Goal: Transaction & Acquisition: Book appointment/travel/reservation

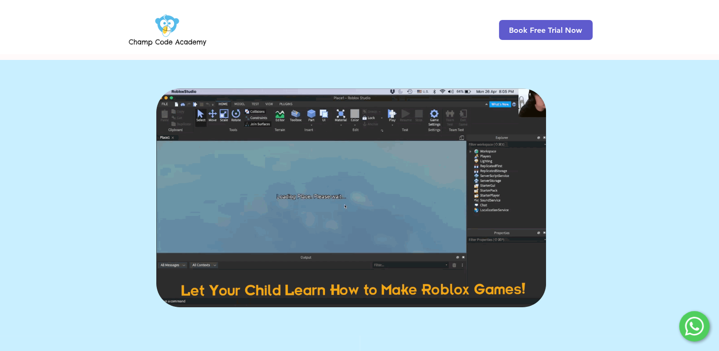
click at [603, 83] on div "main content" at bounding box center [359, 198] width 719 height 276
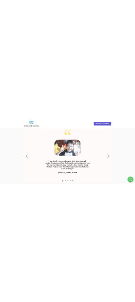
scroll to position [1197, 0]
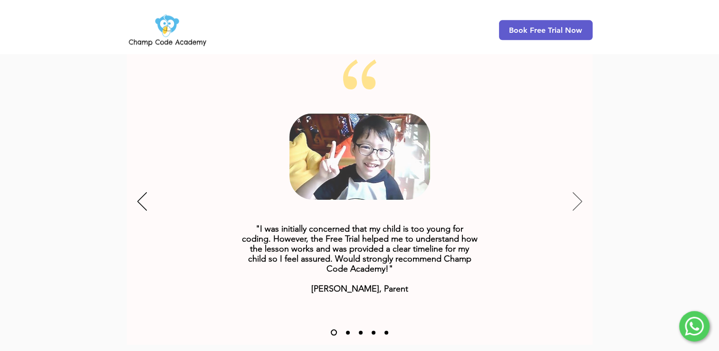
click at [573, 194] on button "Next" at bounding box center [578, 202] width 10 height 20
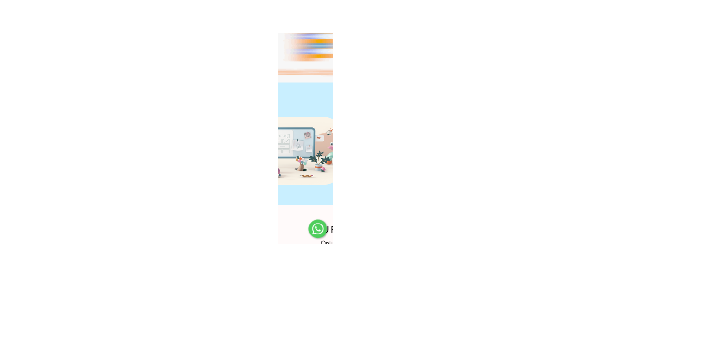
scroll to position [0, 0]
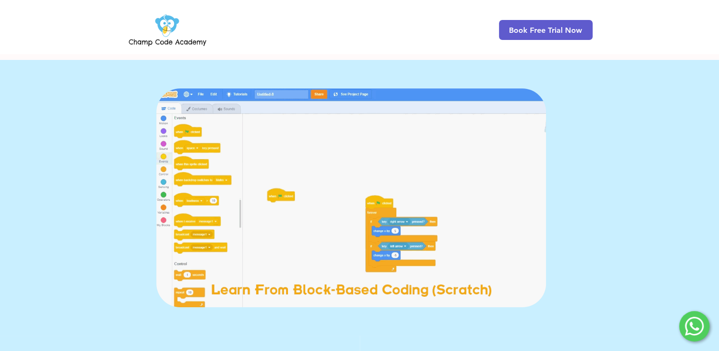
click at [669, 153] on div "main content" at bounding box center [359, 198] width 719 height 276
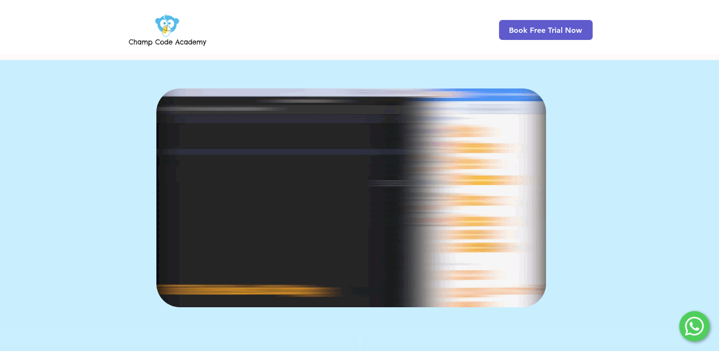
click at [119, 29] on div "Book Free Trial Now" at bounding box center [359, 27] width 719 height 54
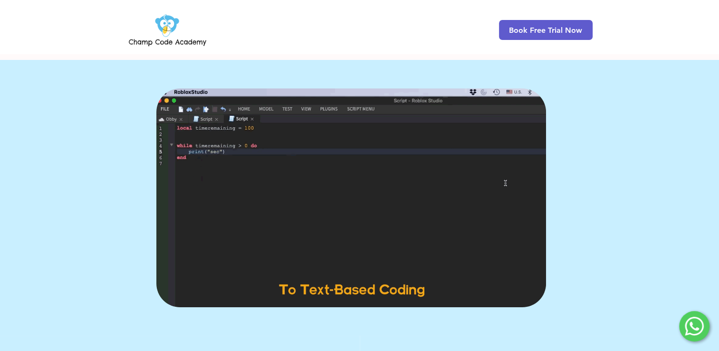
click at [167, 31] on img at bounding box center [167, 29] width 81 height 37
click at [171, 31] on img at bounding box center [167, 29] width 81 height 37
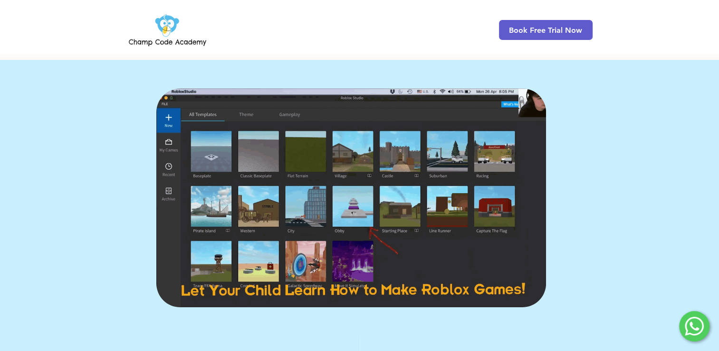
click at [250, 219] on img "main content" at bounding box center [351, 197] width 390 height 219
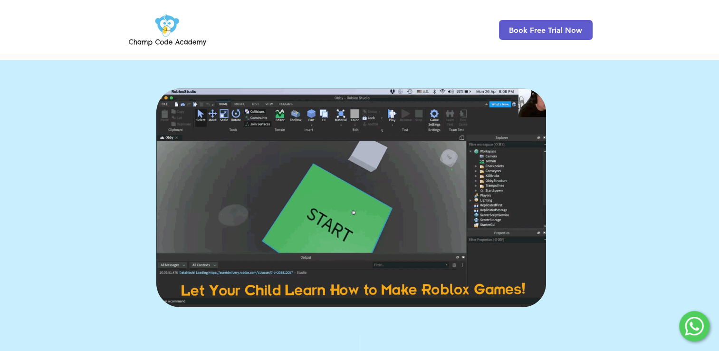
click at [175, 85] on div "main content" at bounding box center [359, 198] width 719 height 276
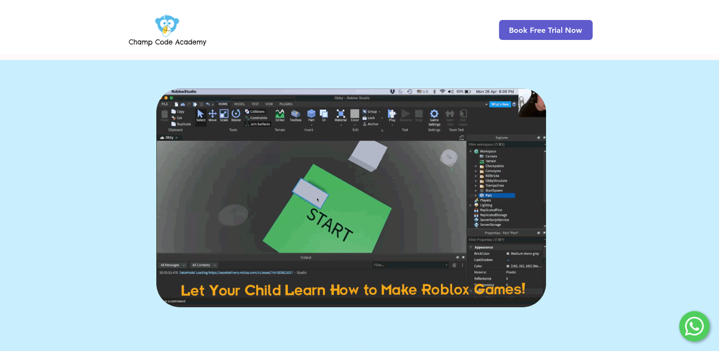
click at [479, 78] on div "main content" at bounding box center [359, 198] width 719 height 276
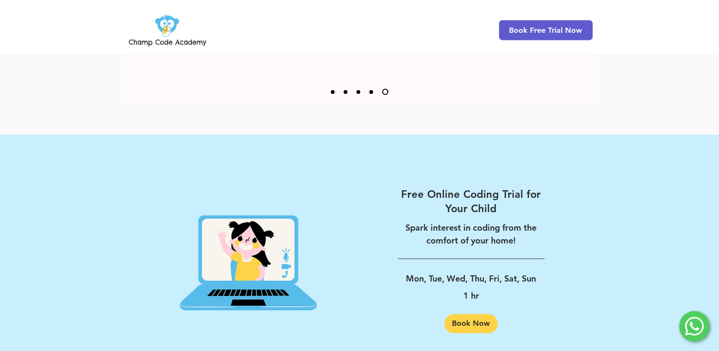
scroll to position [1521, 0]
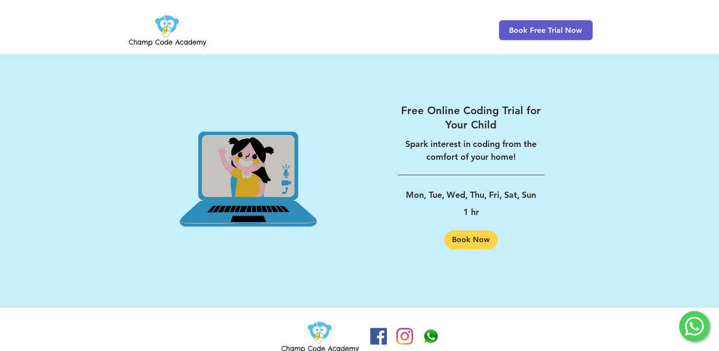
click at [258, 137] on img at bounding box center [248, 176] width 223 height 230
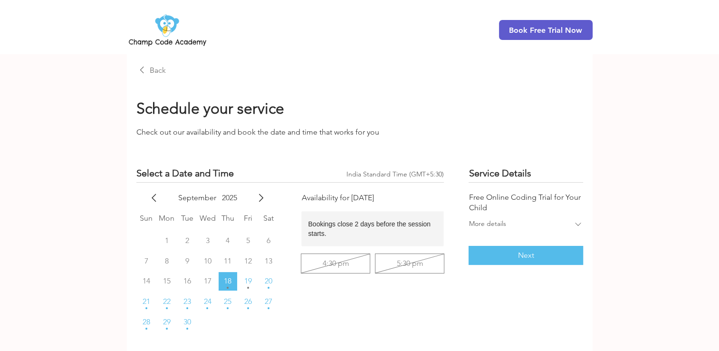
click at [153, 68] on span "Back" at bounding box center [158, 70] width 16 height 10
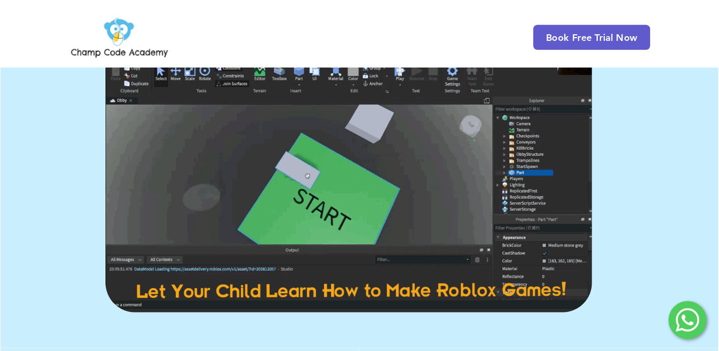
scroll to position [57, 0]
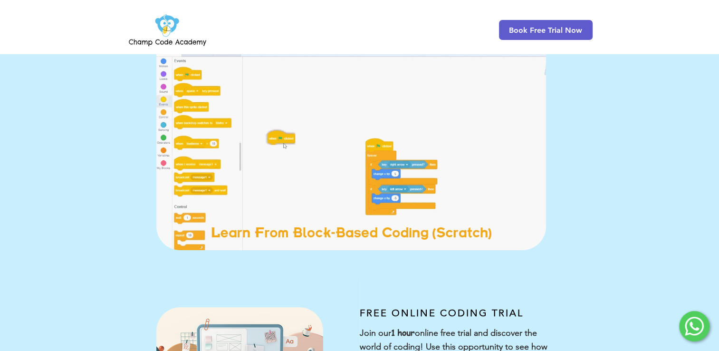
click at [646, 141] on div "main content" at bounding box center [359, 141] width 719 height 276
click at [525, 34] on span "Book Free Trial Now" at bounding box center [545, 30] width 73 height 9
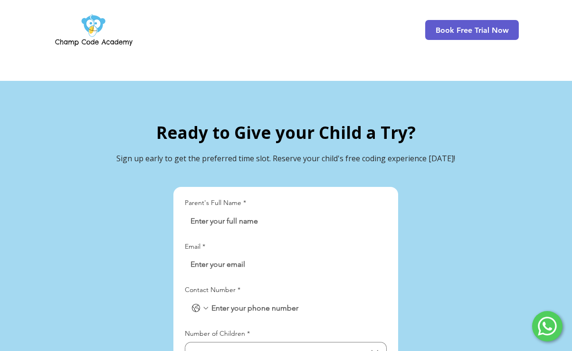
scroll to position [2093, 0]
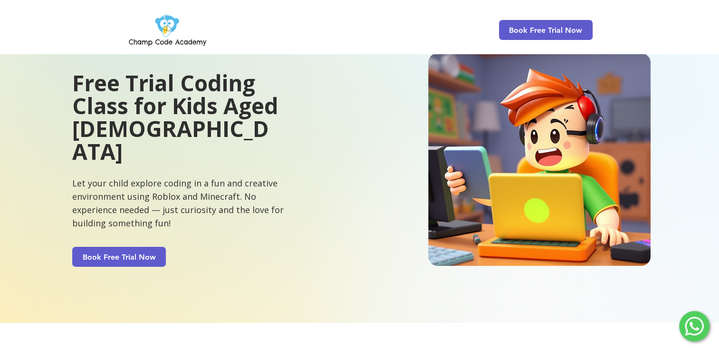
scroll to position [0, 0]
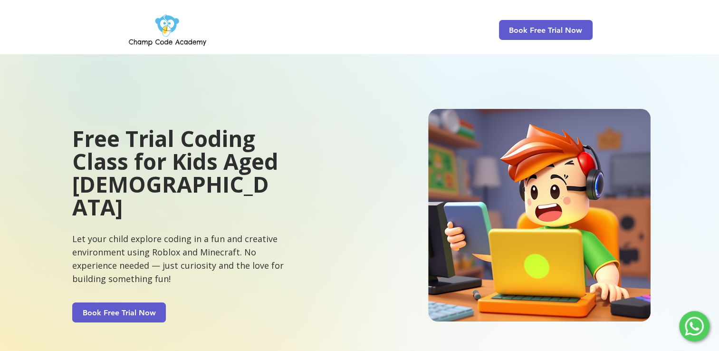
click at [153, 30] on img at bounding box center [167, 29] width 81 height 37
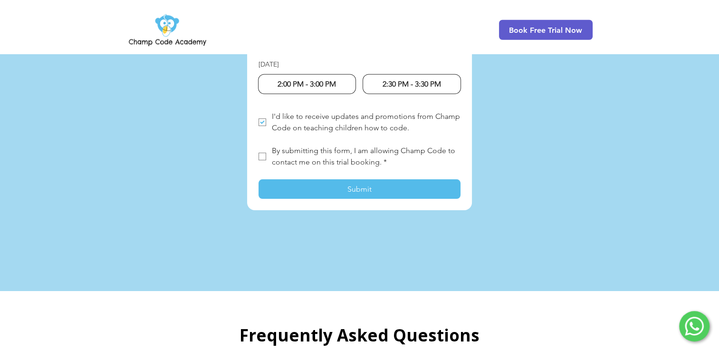
scroll to position [2602, 0]
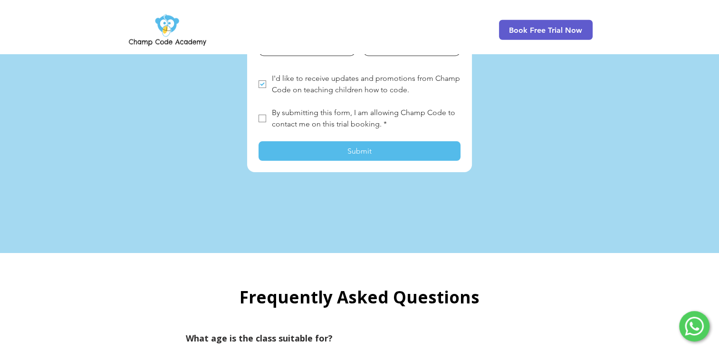
click at [697, 323] on icon at bounding box center [694, 325] width 19 height 19
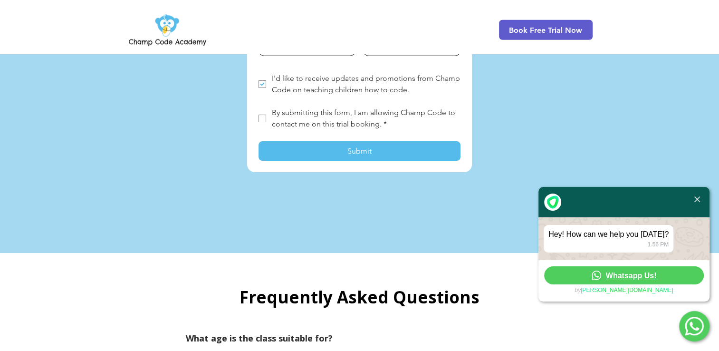
drag, startPoint x: 589, startPoint y: 240, endPoint x: 611, endPoint y: 266, distance: 33.3
click at [596, 244] on div "Hey! How can we help you [DATE]? 1.56 PM" at bounding box center [609, 239] width 130 height 28
click at [697, 196] on img at bounding box center [697, 199] width 6 height 6
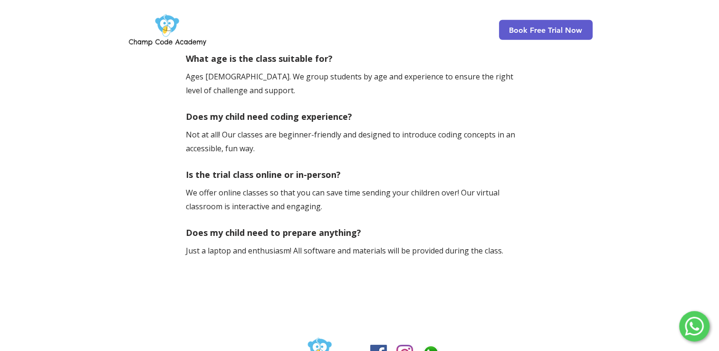
scroll to position [2892, 0]
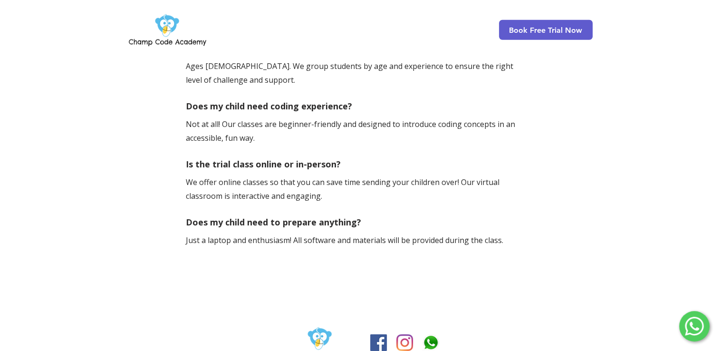
click at [430, 334] on img "Champ Code Academy WhatsApp" at bounding box center [430, 342] width 17 height 17
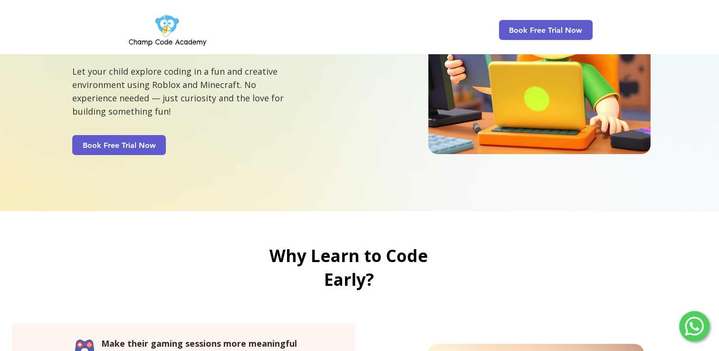
scroll to position [0, 0]
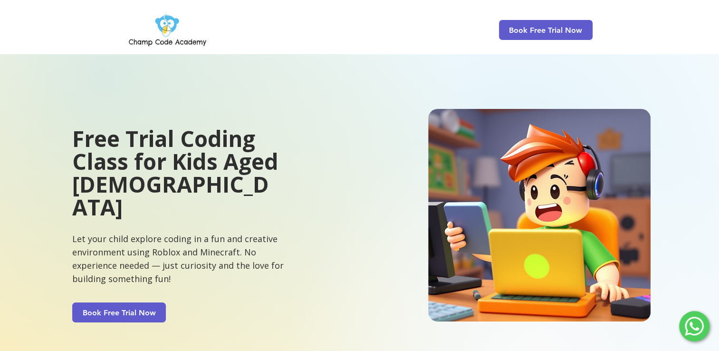
click at [635, 176] on img at bounding box center [539, 215] width 222 height 212
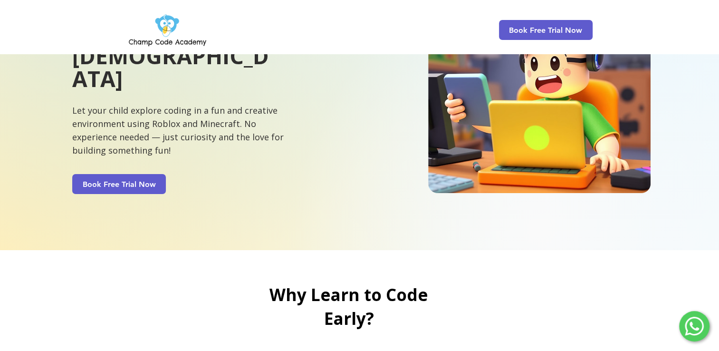
scroll to position [306, 0]
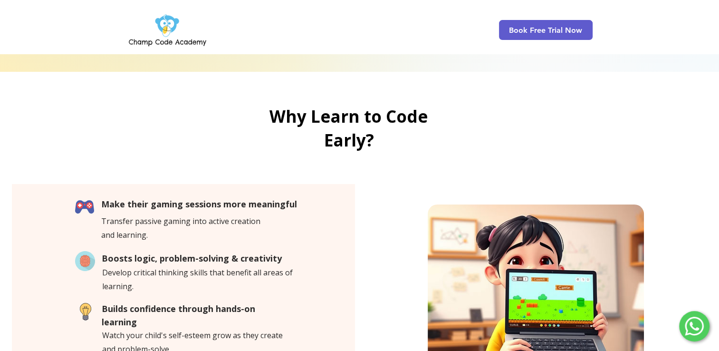
click at [646, 164] on div at bounding box center [359, 348] width 719 height 368
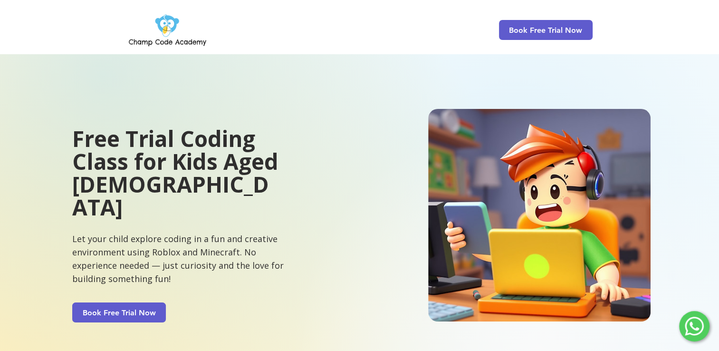
click at [460, 161] on img at bounding box center [539, 215] width 222 height 212
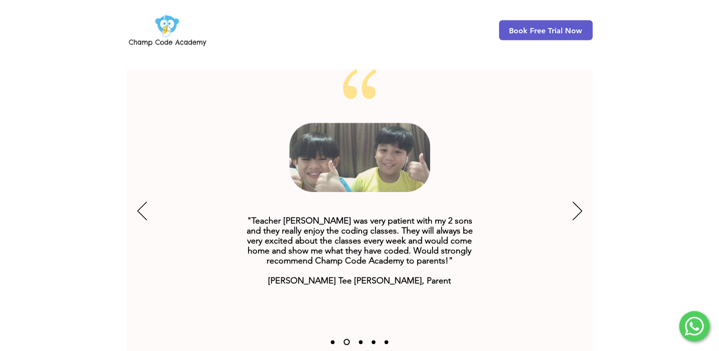
scroll to position [1787, 0]
click at [422, 154] on icon "Online Coding Classes for Kids" at bounding box center [359, 157] width 141 height 68
click at [598, 184] on div at bounding box center [359, 184] width 719 height 400
click at [574, 201] on icon "Next" at bounding box center [578, 210] width 10 height 19
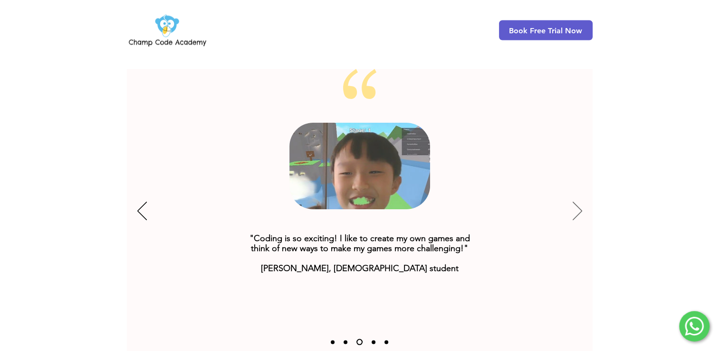
click at [574, 201] on icon "Next" at bounding box center [578, 210] width 10 height 19
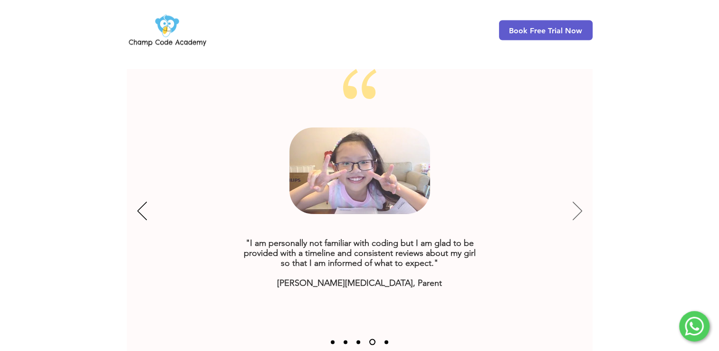
click at [574, 201] on icon "Next" at bounding box center [578, 210] width 10 height 19
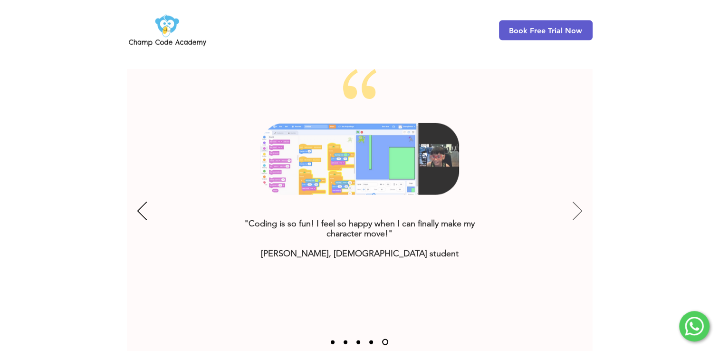
click at [574, 201] on icon "Next" at bounding box center [578, 210] width 10 height 19
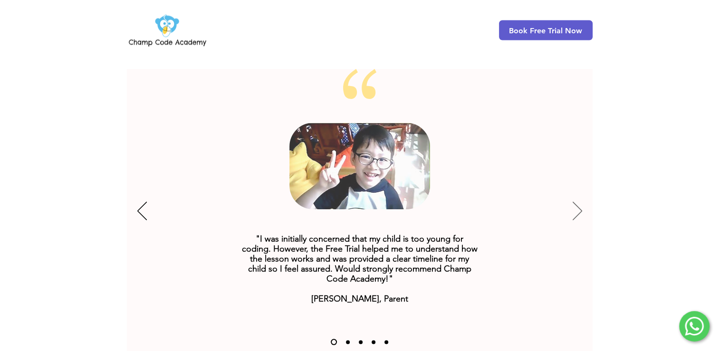
click at [574, 201] on icon "Next" at bounding box center [578, 210] width 10 height 19
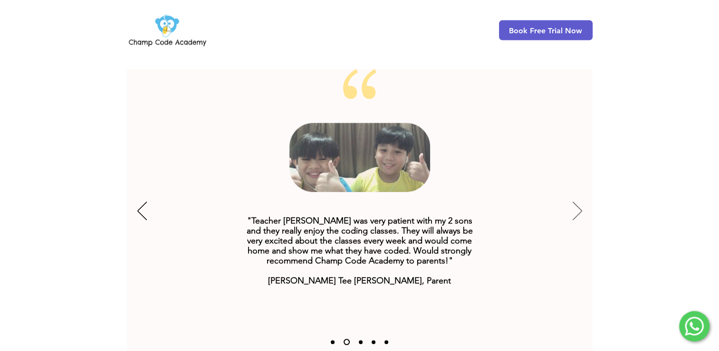
click at [574, 201] on icon "Next" at bounding box center [578, 210] width 10 height 19
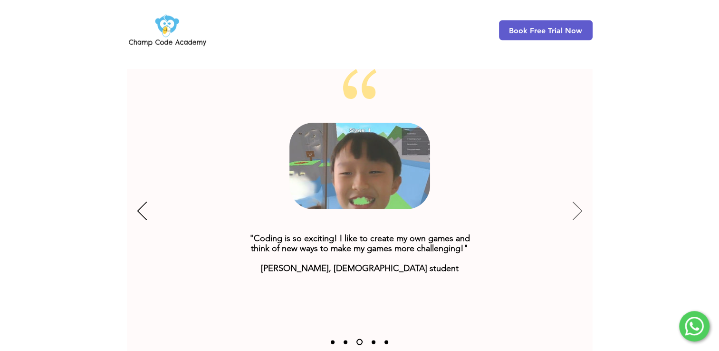
click at [574, 201] on icon "Next" at bounding box center [578, 210] width 10 height 19
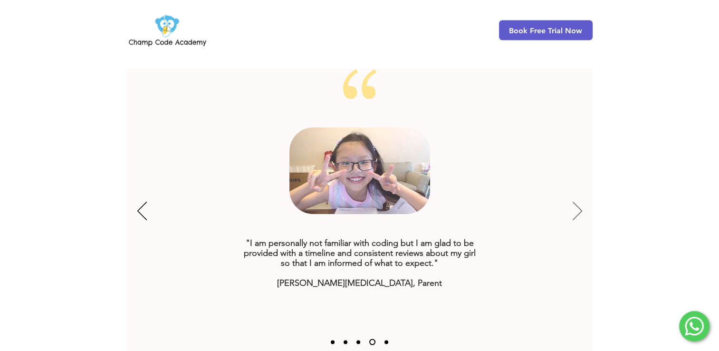
click at [574, 201] on icon "Next" at bounding box center [578, 210] width 10 height 19
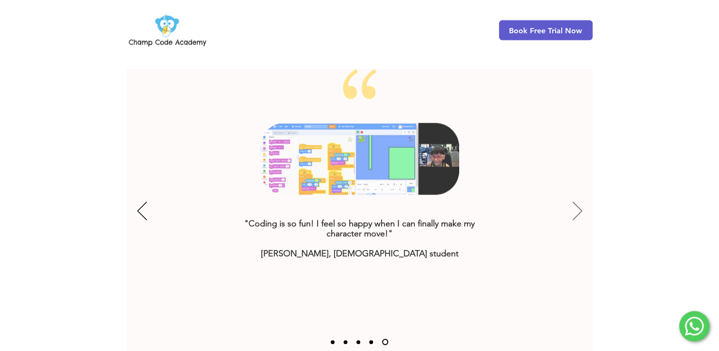
click at [574, 201] on icon "Next" at bounding box center [578, 210] width 10 height 19
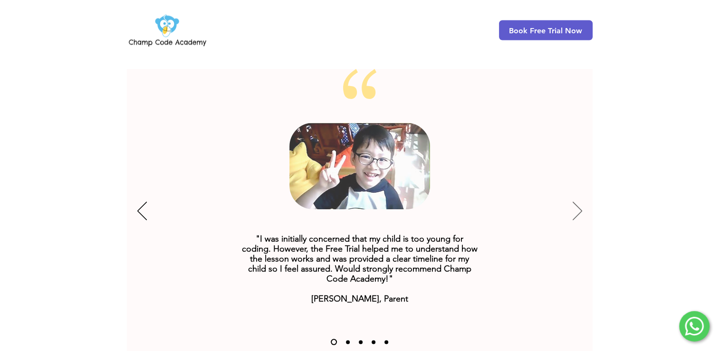
click at [574, 201] on icon "Next" at bounding box center [578, 210] width 10 height 19
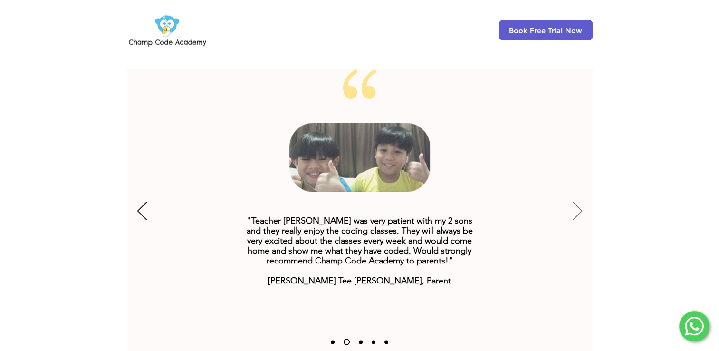
click at [574, 201] on icon "Next" at bounding box center [578, 210] width 10 height 19
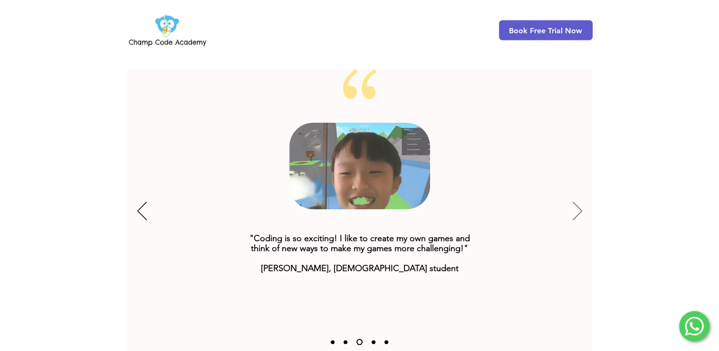
click at [574, 201] on icon "Next" at bounding box center [578, 210] width 10 height 19
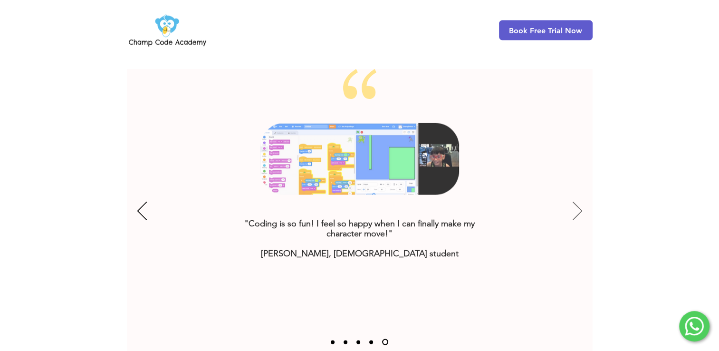
click at [574, 201] on icon "Next" at bounding box center [578, 210] width 10 height 19
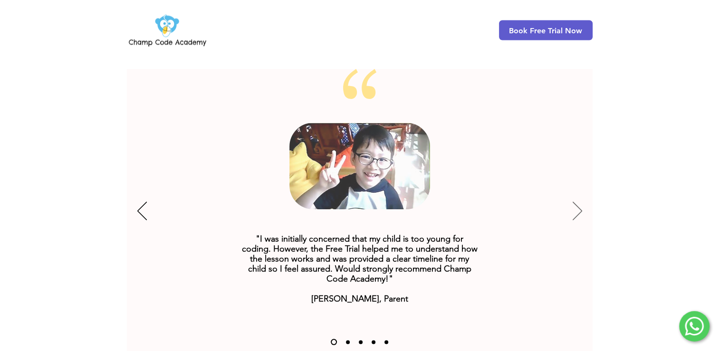
click at [574, 201] on icon "Next" at bounding box center [578, 210] width 10 height 19
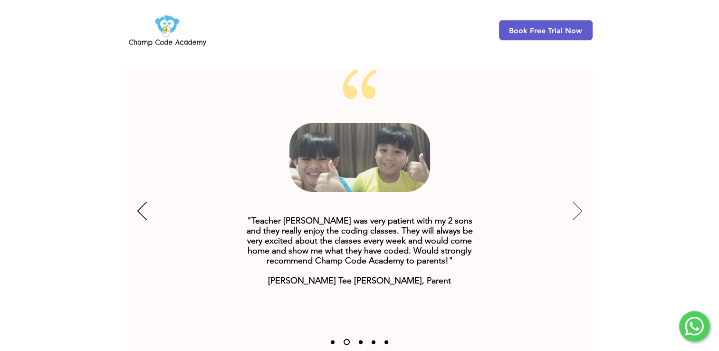
click at [574, 201] on icon "Next" at bounding box center [578, 210] width 10 height 19
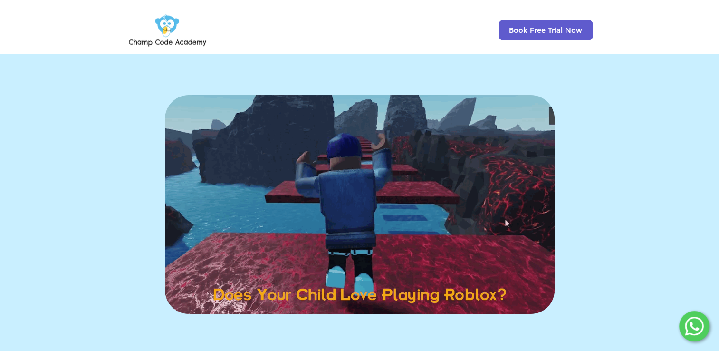
scroll to position [1435, 0]
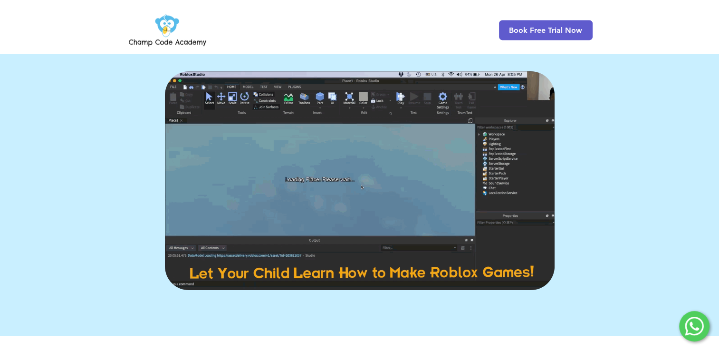
click at [395, 162] on img at bounding box center [360, 180] width 390 height 219
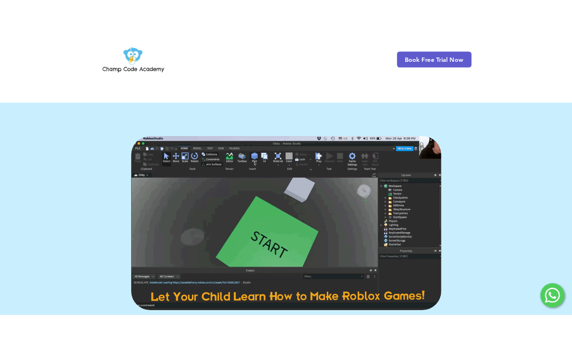
scroll to position [1365, 0]
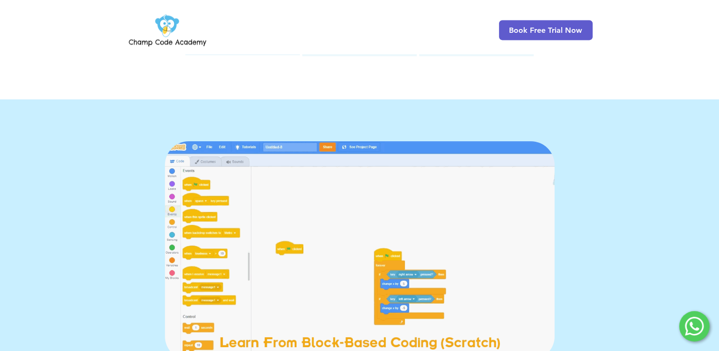
click at [317, 194] on img at bounding box center [360, 250] width 390 height 219
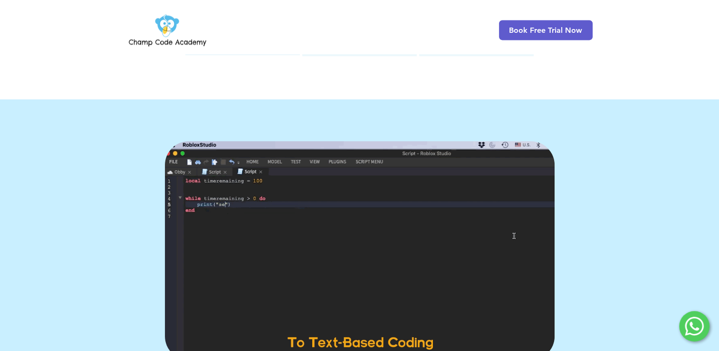
click at [533, 141] on img at bounding box center [360, 250] width 390 height 219
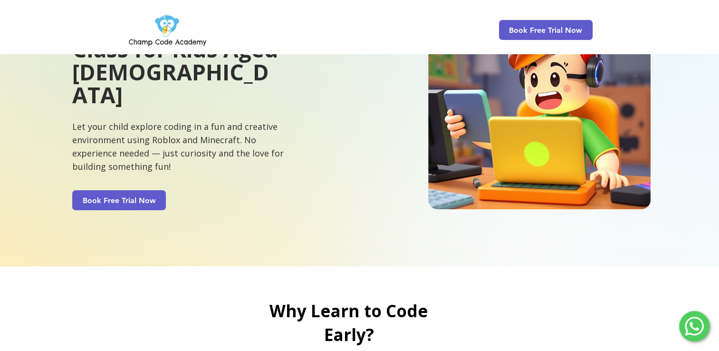
scroll to position [0, 0]
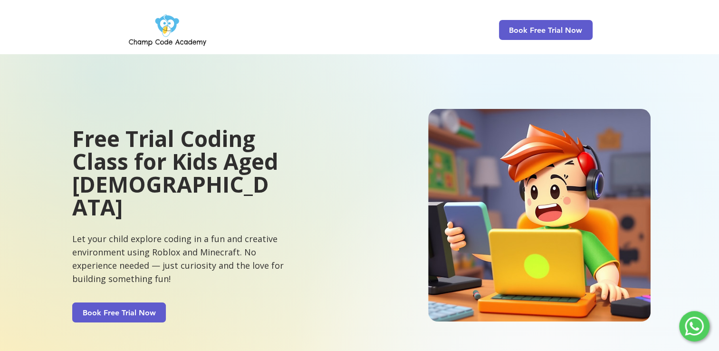
click at [168, 35] on img at bounding box center [167, 29] width 81 height 37
click at [592, 163] on img at bounding box center [539, 215] width 222 height 212
click at [561, 16] on div "Book Free Trial Now" at bounding box center [359, 27] width 719 height 54
click at [555, 23] on span "Book Free Trial Now" at bounding box center [546, 30] width 94 height 20
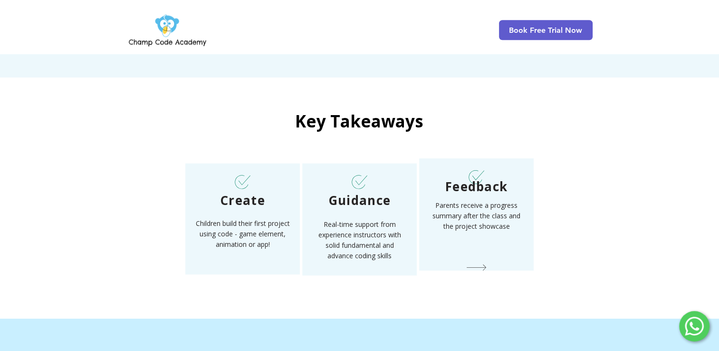
click at [453, 201] on span "Parents receive a progress summary after the class and the project showcase" at bounding box center [476, 216] width 88 height 30
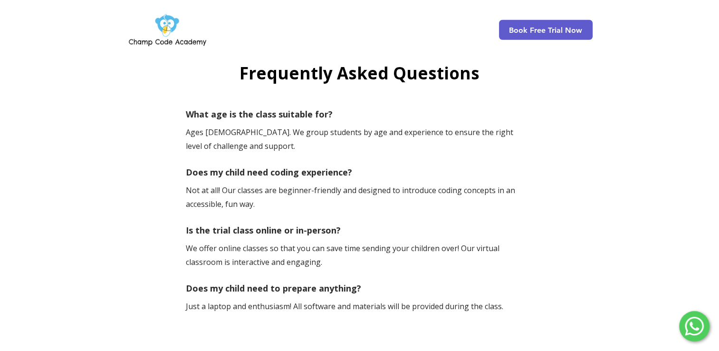
scroll to position [2892, 0]
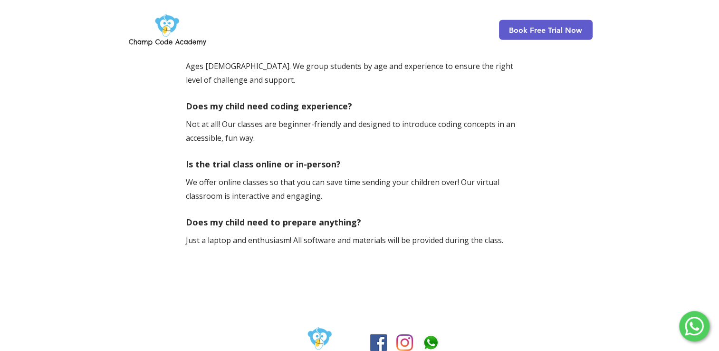
click at [322, 324] on img at bounding box center [319, 342] width 81 height 37
drag, startPoint x: 274, startPoint y: 302, endPoint x: 338, endPoint y: 335, distance: 72.3
click at [338, 335] on div at bounding box center [359, 344] width 719 height 60
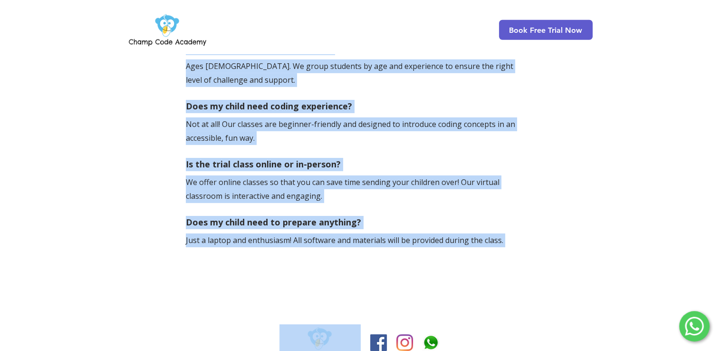
click at [245, 314] on div at bounding box center [359, 344] width 719 height 60
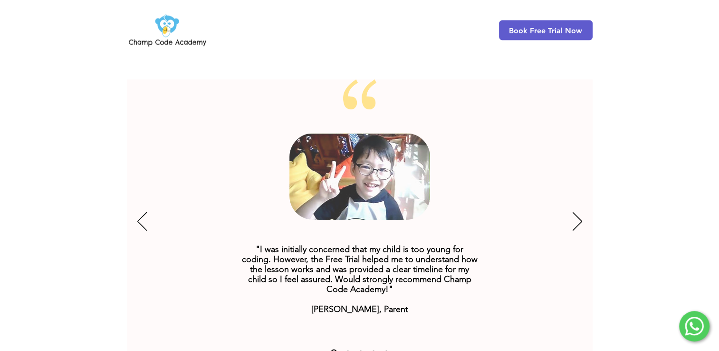
scroll to position [1764, 0]
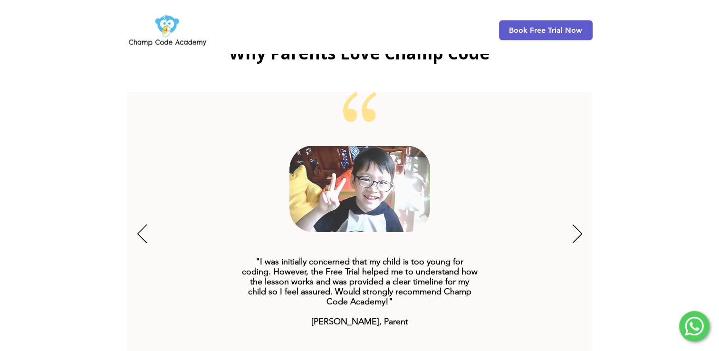
click at [580, 188] on div "Slideshow" at bounding box center [360, 234] width 466 height 285
click at [583, 201] on div "Slideshow" at bounding box center [360, 234] width 466 height 285
click at [586, 211] on div "Slideshow" at bounding box center [360, 234] width 466 height 285
click at [579, 225] on div "Slideshow" at bounding box center [360, 234] width 466 height 285
click at [580, 224] on icon "Next" at bounding box center [578, 233] width 10 height 19
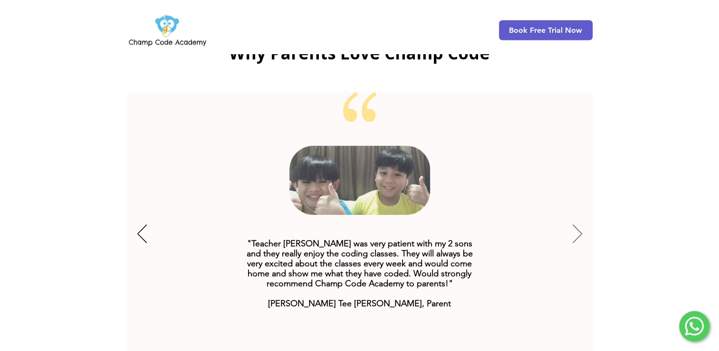
click at [580, 224] on icon "Next" at bounding box center [578, 233] width 10 height 19
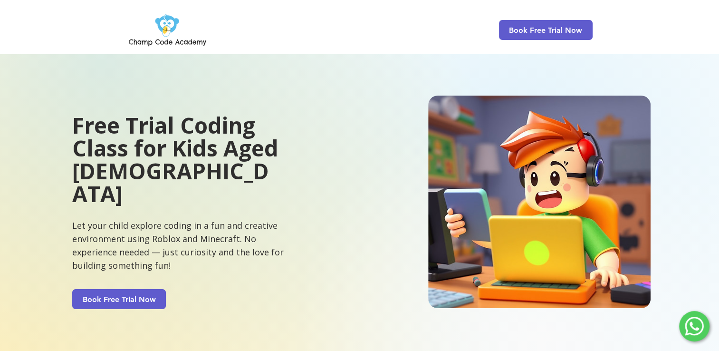
scroll to position [0, 0]
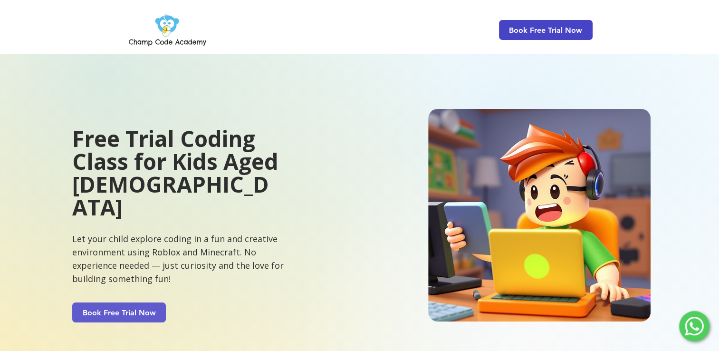
click at [542, 30] on span "Book Free Trial Now" at bounding box center [545, 30] width 73 height 9
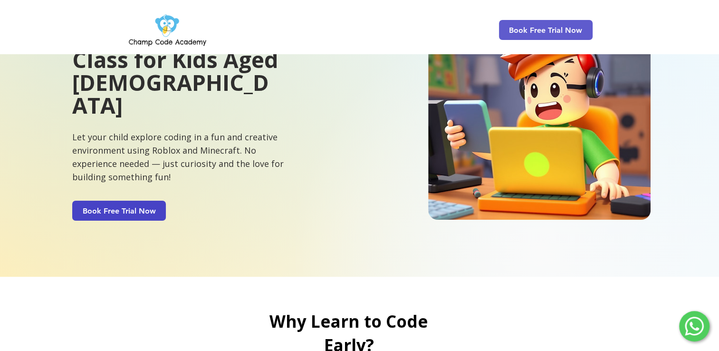
click at [155, 206] on span "Book Free Trial Now" at bounding box center [119, 210] width 73 height 9
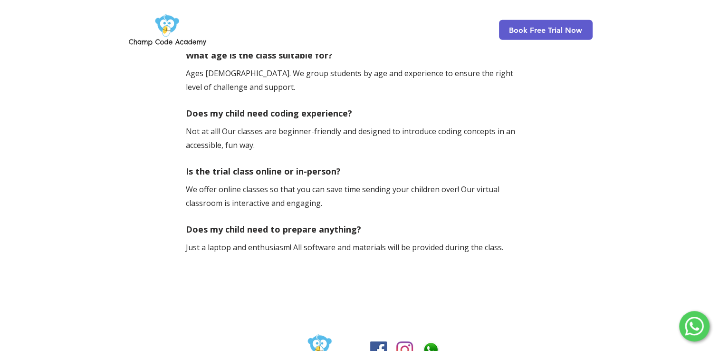
scroll to position [2892, 0]
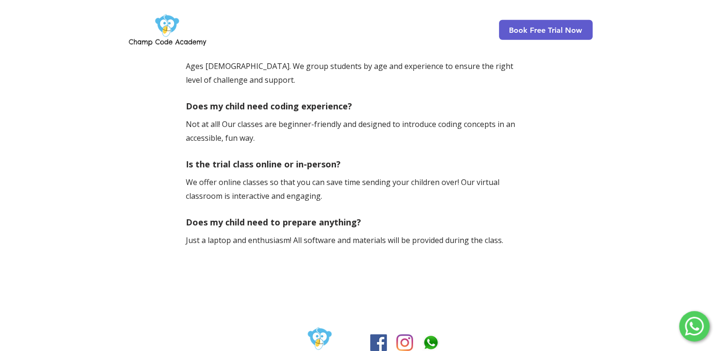
click at [379, 334] on img "Facebook" at bounding box center [378, 342] width 17 height 17
click at [401, 330] on div at bounding box center [359, 344] width 719 height 60
click at [400, 334] on img "Instagram" at bounding box center [404, 342] width 17 height 17
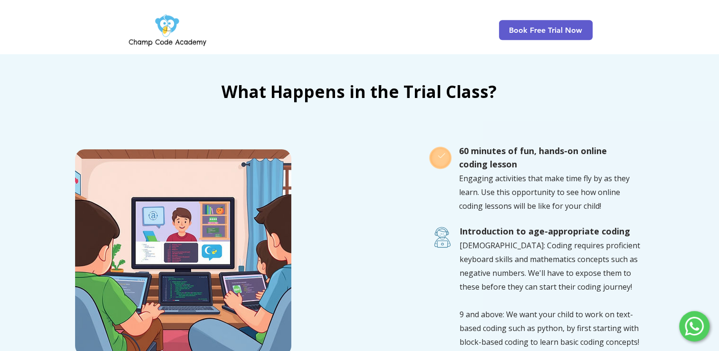
scroll to position [744, 0]
